Goal: Task Accomplishment & Management: Use online tool/utility

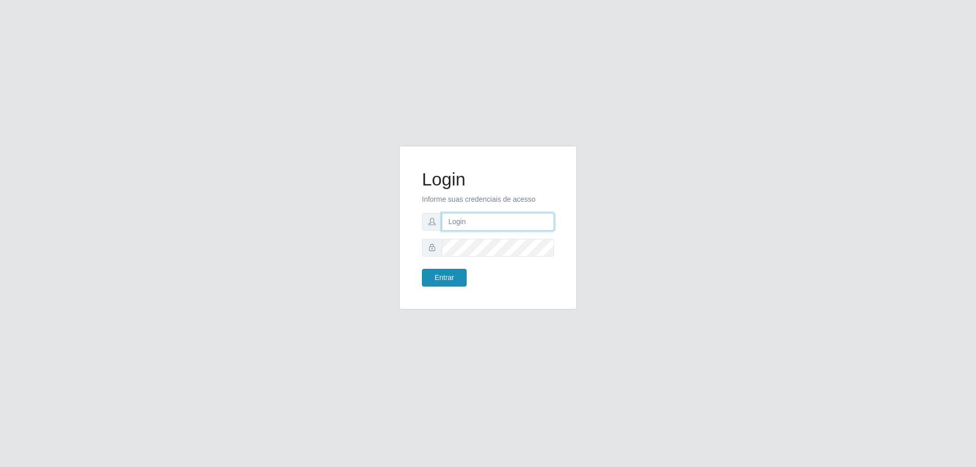
type input "thaynlira29@gmail.com"
click at [455, 276] on button "Entrar" at bounding box center [444, 278] width 45 height 18
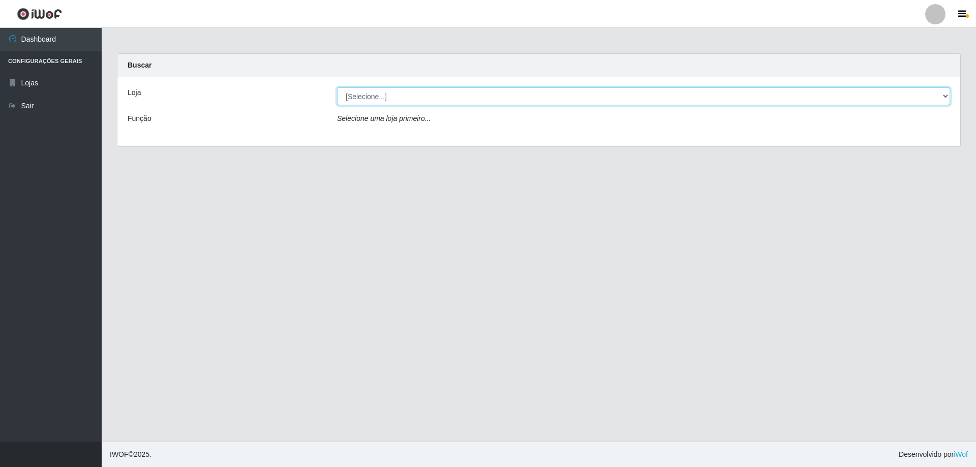
click at [358, 96] on select "[Selecione...] SuperShow Bis - [GEOGRAPHIC_DATA]" at bounding box center [643, 96] width 613 height 18
select select "59"
click at [337, 87] on select "[Selecione...] SuperShow Bis - [GEOGRAPHIC_DATA]" at bounding box center [643, 96] width 613 height 18
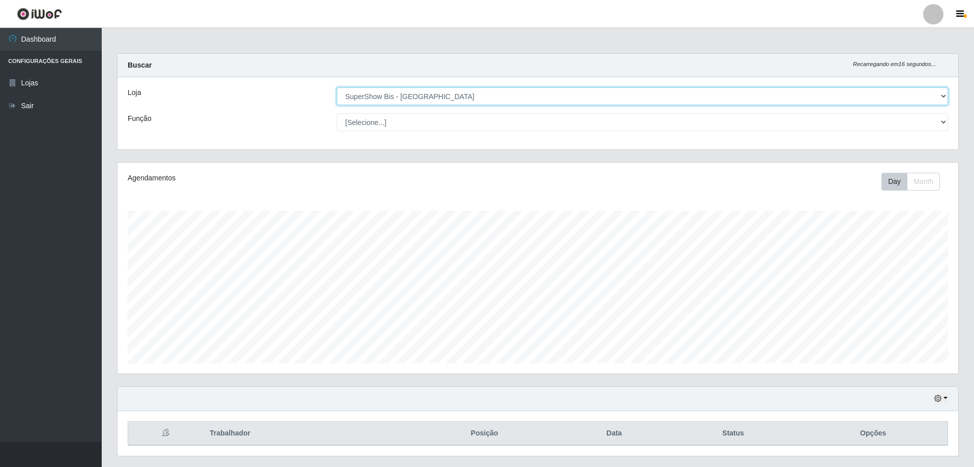
scroll to position [27, 0]
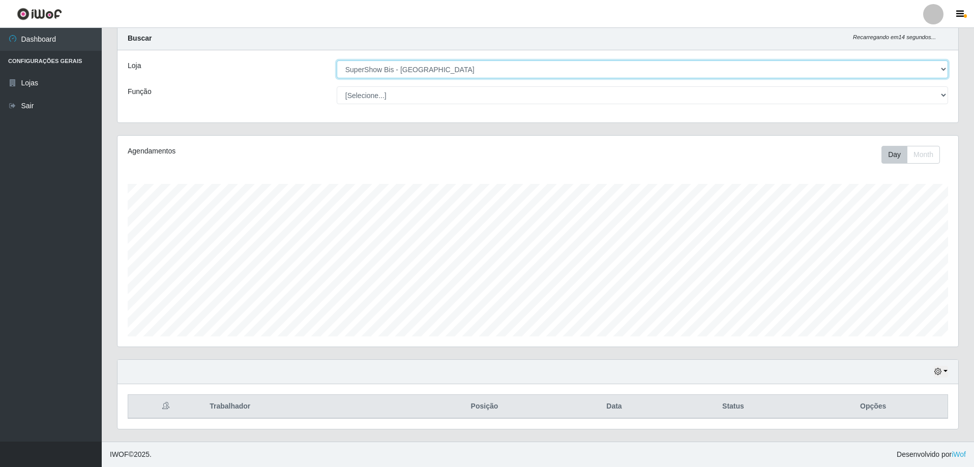
click at [412, 72] on select "[Selecione...] SuperShow Bis - [GEOGRAPHIC_DATA]" at bounding box center [642, 70] width 611 height 18
click at [337, 61] on select "[Selecione...] SuperShow Bis - [GEOGRAPHIC_DATA]" at bounding box center [642, 70] width 611 height 18
click at [470, 94] on select "[Selecione...] ASG ASG + ASG ++ Auxiliar de Cozinha Embalador Embalador + Embal…" at bounding box center [642, 95] width 611 height 18
click at [478, 70] on select "[Selecione...] SuperShow Bis - [GEOGRAPHIC_DATA]" at bounding box center [642, 70] width 611 height 18
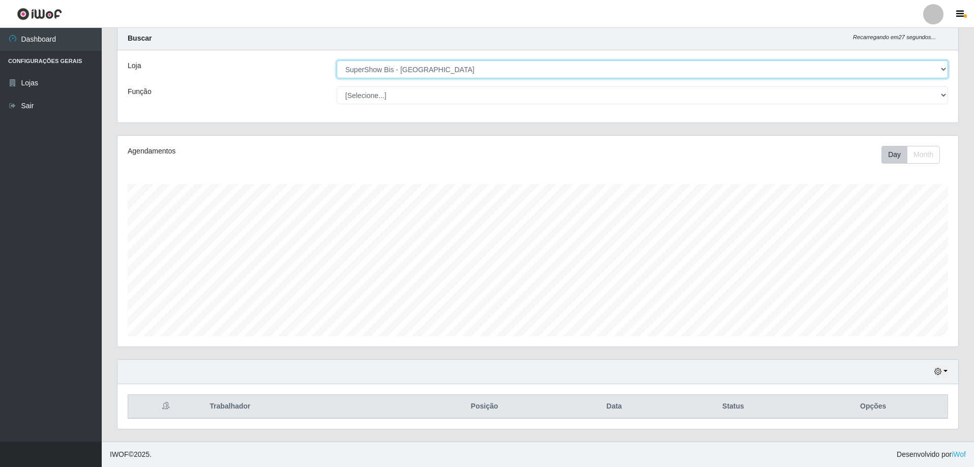
click at [478, 70] on select "[Selecione...] SuperShow Bis - [GEOGRAPHIC_DATA]" at bounding box center [642, 70] width 611 height 18
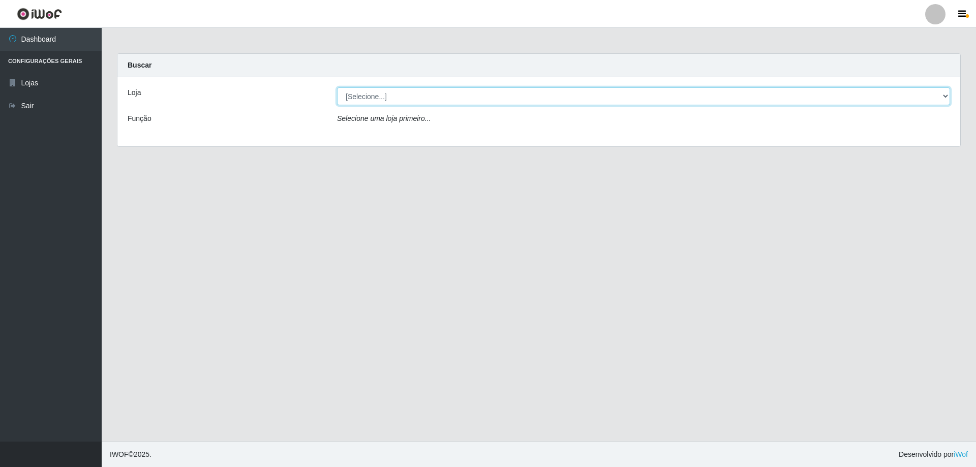
click at [357, 89] on select "[Selecione...] SuperShow Bis - [GEOGRAPHIC_DATA]" at bounding box center [643, 96] width 613 height 18
select select "59"
click at [337, 87] on select "[Selecione...] SuperShow Bis - [GEOGRAPHIC_DATA]" at bounding box center [643, 96] width 613 height 18
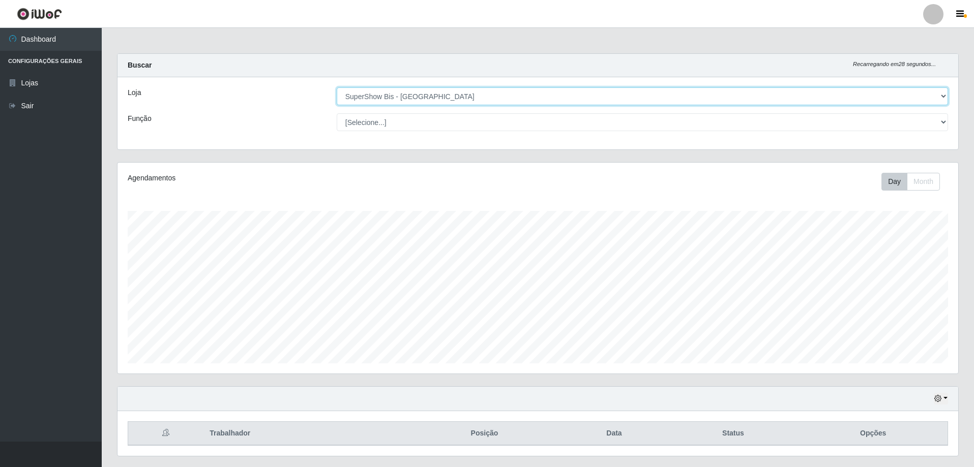
scroll to position [27, 0]
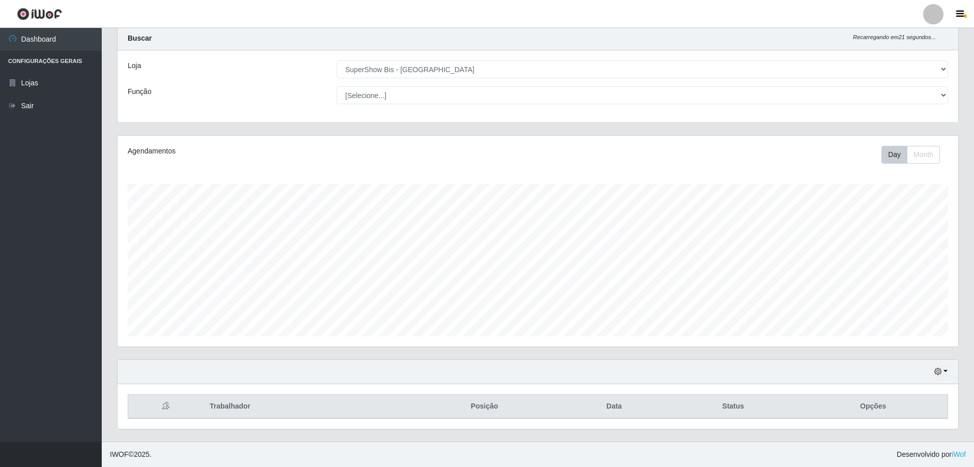
click at [311, 396] on th "Trabalhador" at bounding box center [305, 407] width 204 height 24
click at [315, 404] on th "Trabalhador" at bounding box center [305, 407] width 204 height 24
click at [492, 68] on select "[Selecione...] SuperShow Bis - [GEOGRAPHIC_DATA]" at bounding box center [642, 70] width 611 height 18
